Goal: Task Accomplishment & Management: Use online tool/utility

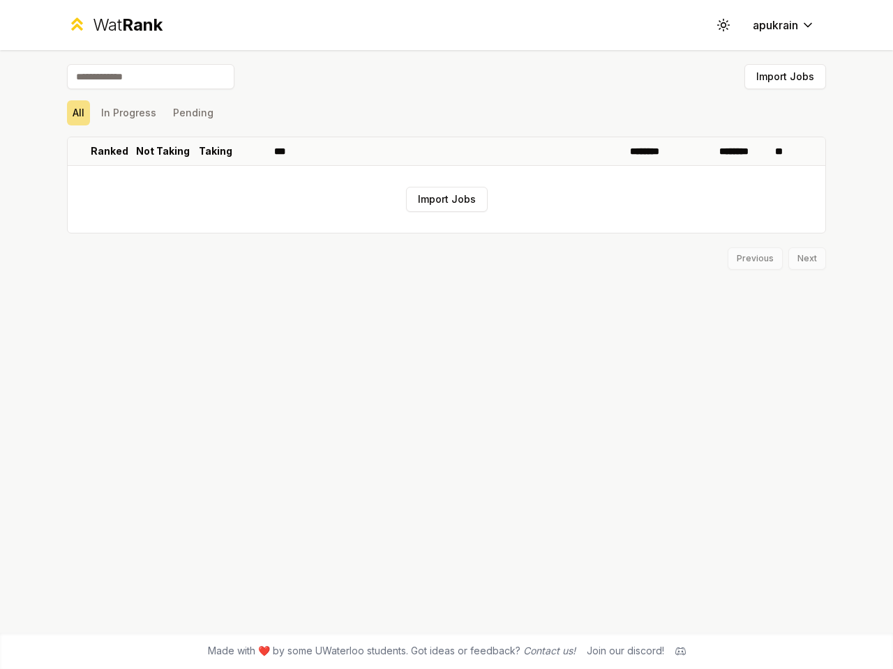
click at [723, 25] on icon at bounding box center [722, 24] width 13 height 13
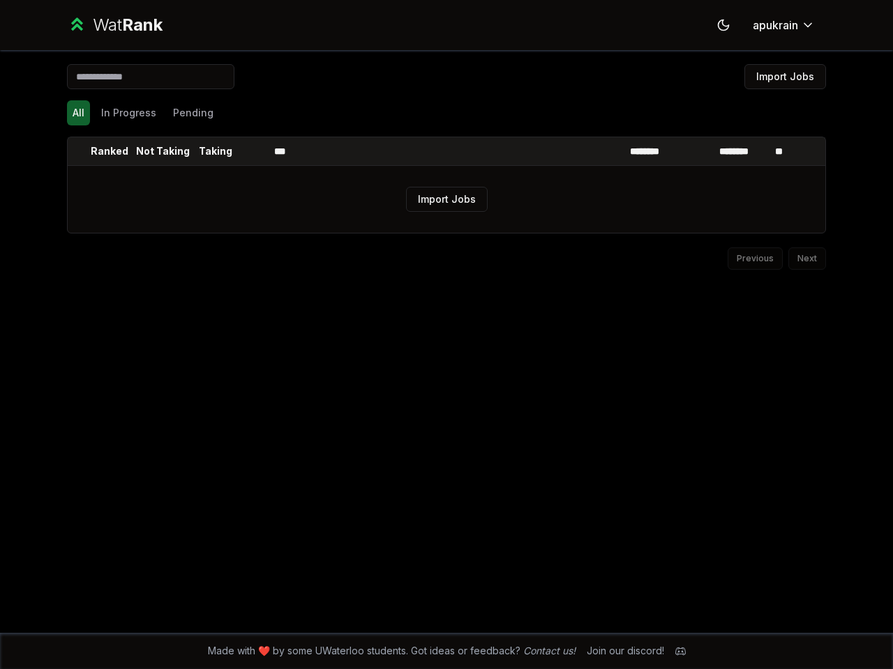
click at [785, 77] on button "Import Jobs" at bounding box center [785, 76] width 82 height 25
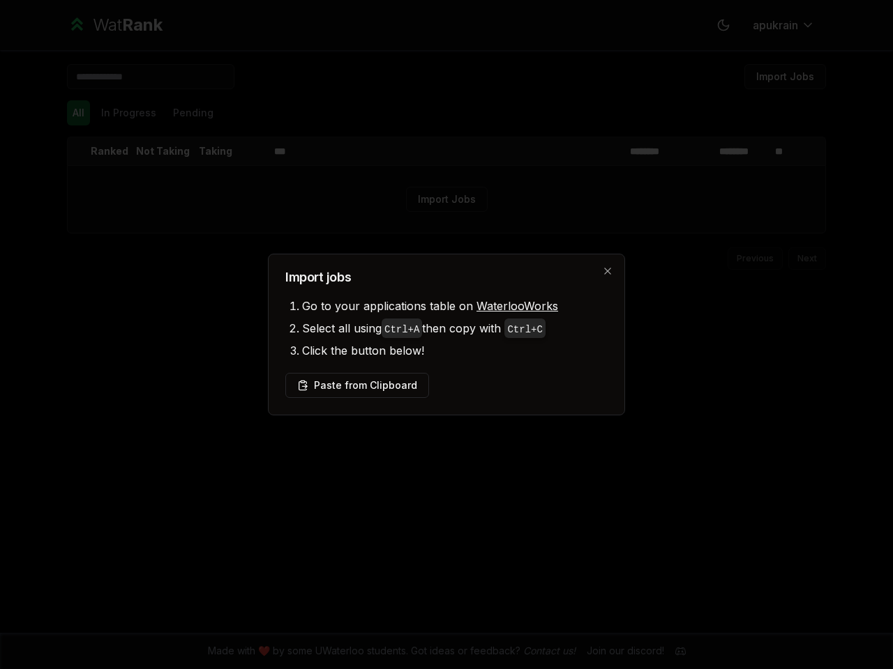
click at [78, 113] on div at bounding box center [446, 334] width 893 height 669
click at [128, 113] on div at bounding box center [446, 334] width 893 height 669
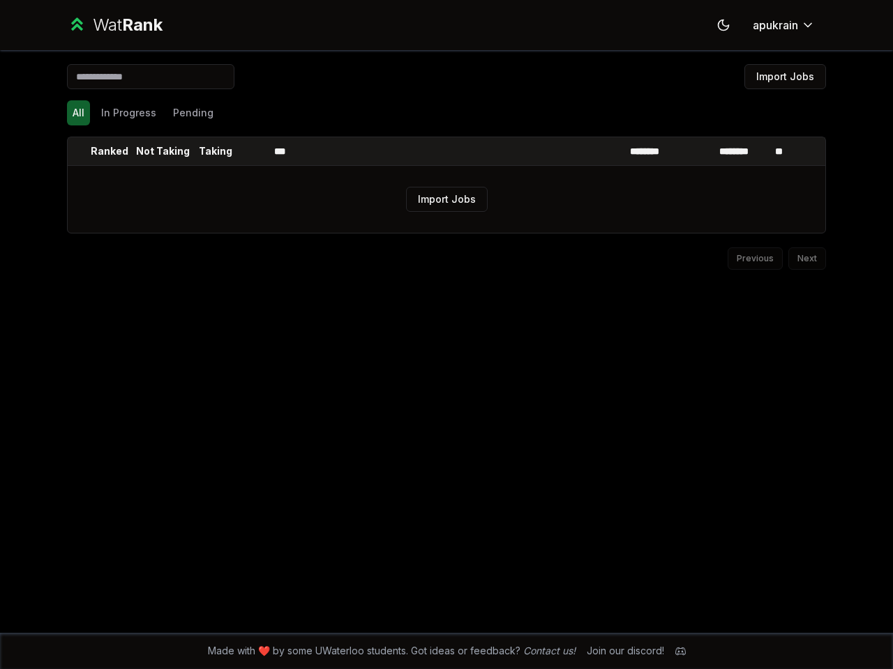
click at [79, 151] on th at bounding box center [79, 151] width 22 height 28
click at [109, 151] on p "Ranked" at bounding box center [110, 151] width 38 height 14
click at [162, 151] on p "Not Taking" at bounding box center [163, 151] width 54 height 14
click at [215, 151] on p "Taking" at bounding box center [215, 151] width 33 height 14
click at [252, 151] on th at bounding box center [251, 151] width 33 height 28
